Goal: Transaction & Acquisition: Subscribe to service/newsletter

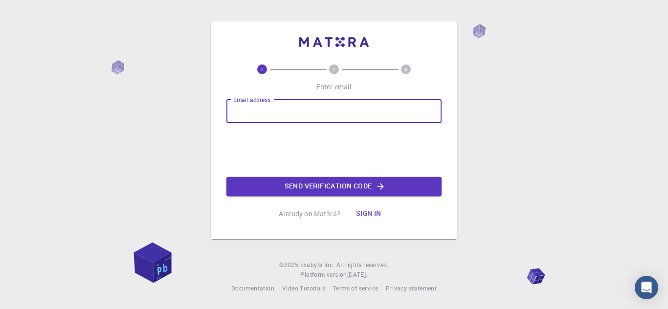
type input "[EMAIL_ADDRESS][DOMAIN_NAME]"
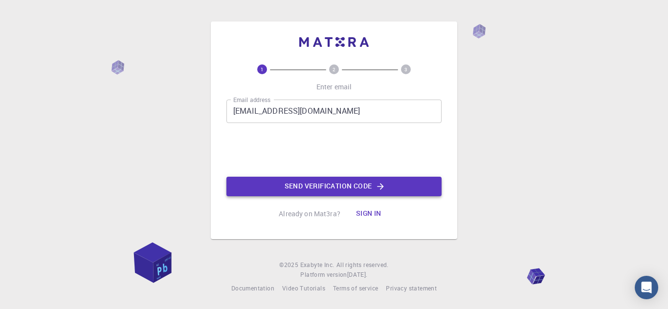
click at [311, 190] on button "Send verification code" at bounding box center [333, 187] width 215 height 20
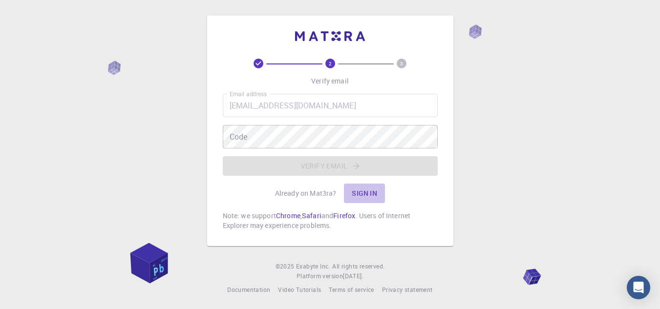
click at [372, 195] on button "Sign in" at bounding box center [364, 194] width 41 height 20
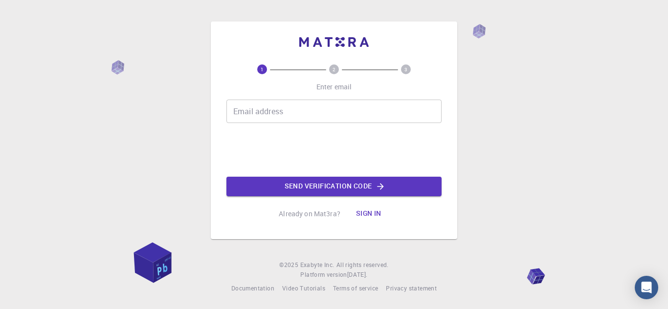
click at [262, 106] on input "Email address" at bounding box center [333, 111] width 215 height 23
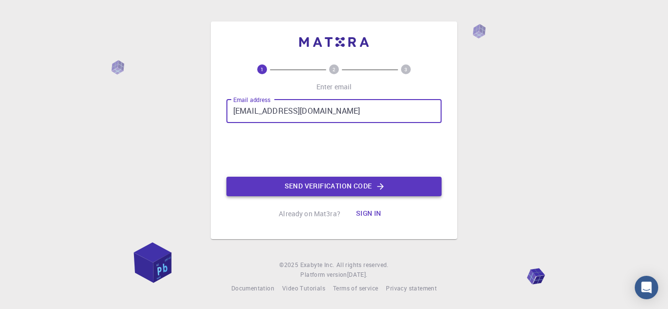
type input "[EMAIL_ADDRESS][DOMAIN_NAME]"
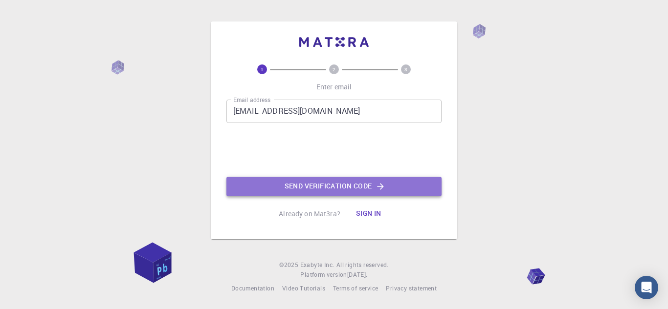
click at [318, 186] on button "Send verification code" at bounding box center [333, 187] width 215 height 20
